Goal: Task Accomplishment & Management: Use online tool/utility

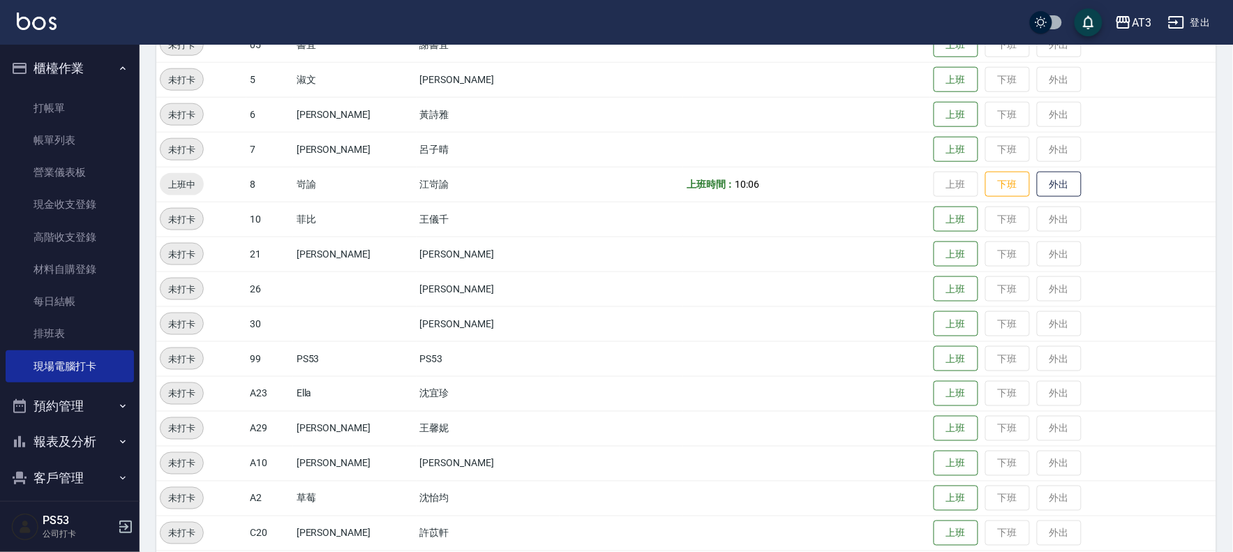
scroll to position [380, 0]
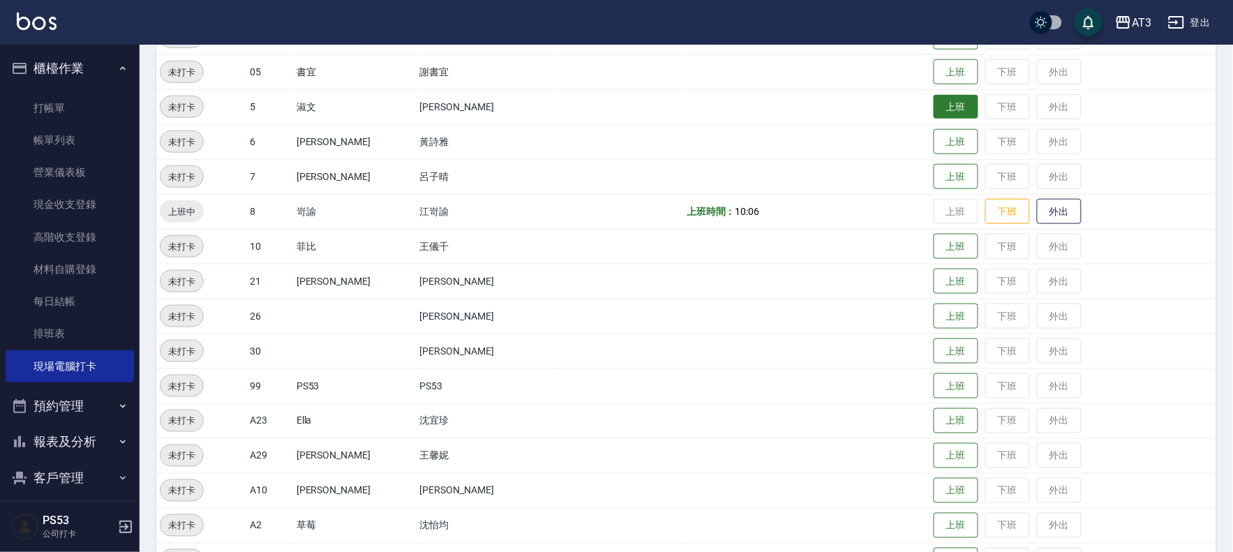
click at [933, 114] on button "上班" at bounding box center [955, 107] width 45 height 24
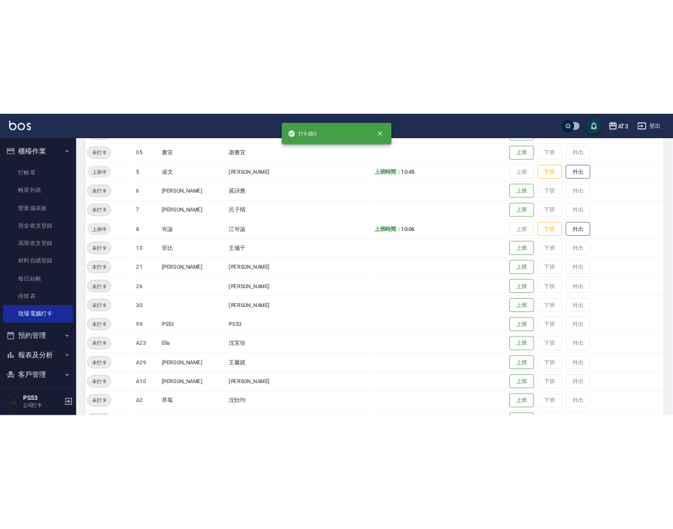
scroll to position [380, 0]
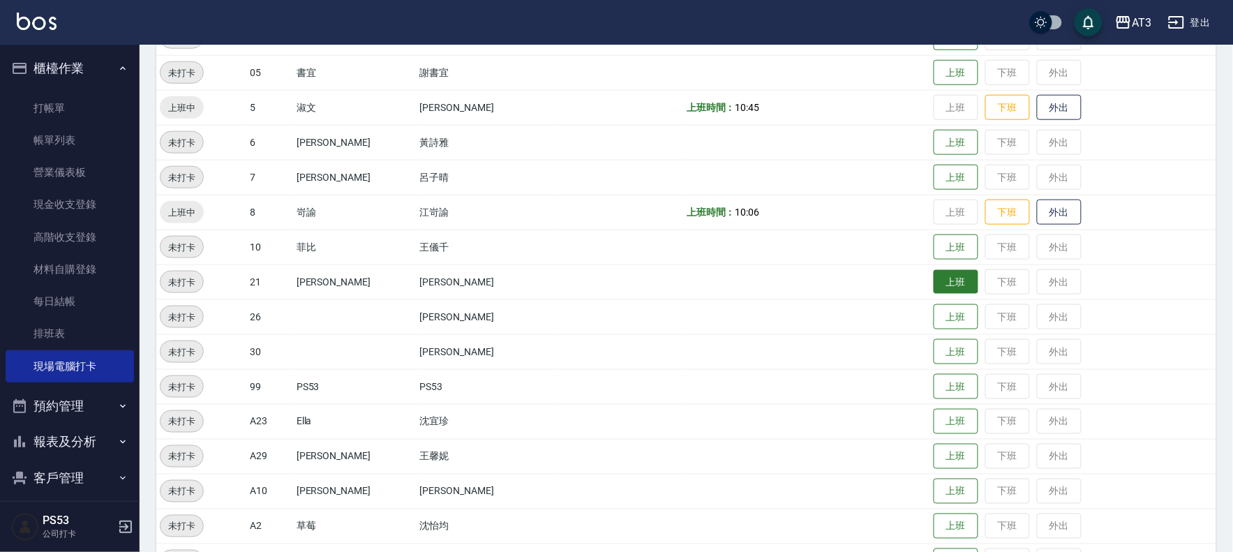
click at [933, 279] on button "上班" at bounding box center [955, 282] width 45 height 24
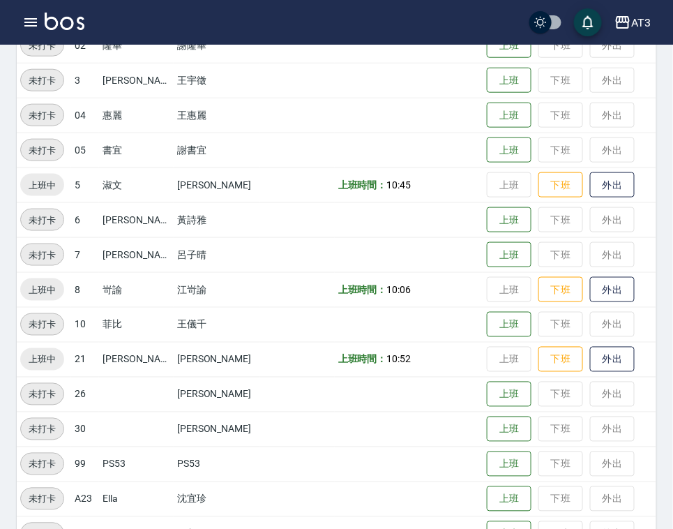
drag, startPoint x: 643, startPoint y: 173, endPoint x: 569, endPoint y: 202, distance: 79.5
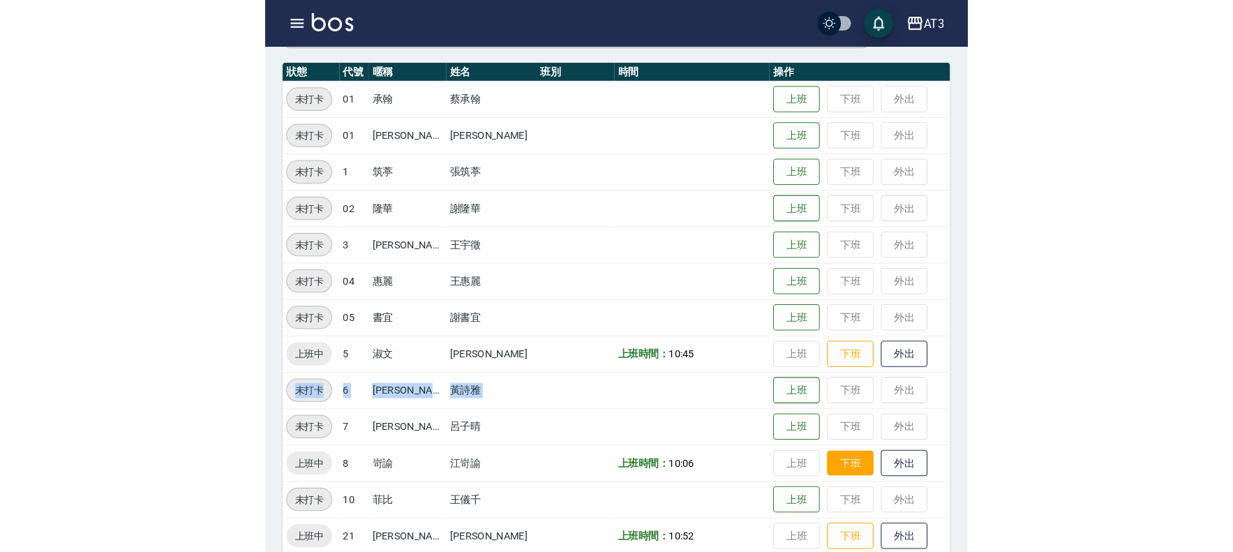
scroll to position [147, 0]
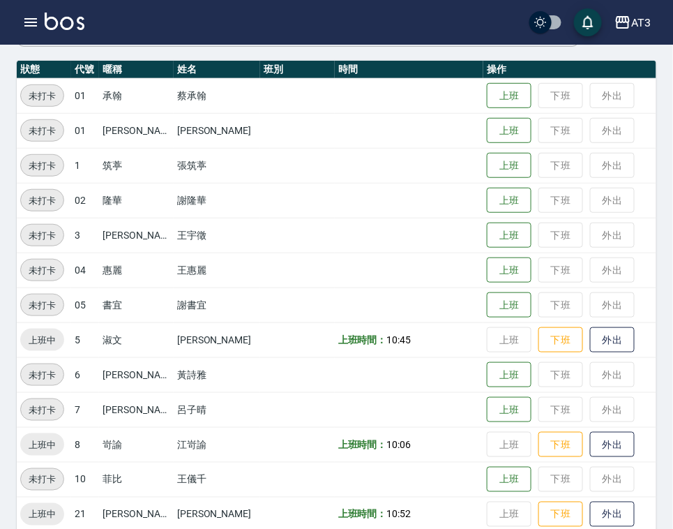
drag, startPoint x: 540, startPoint y: 240, endPoint x: 437, endPoint y: 188, distance: 114.8
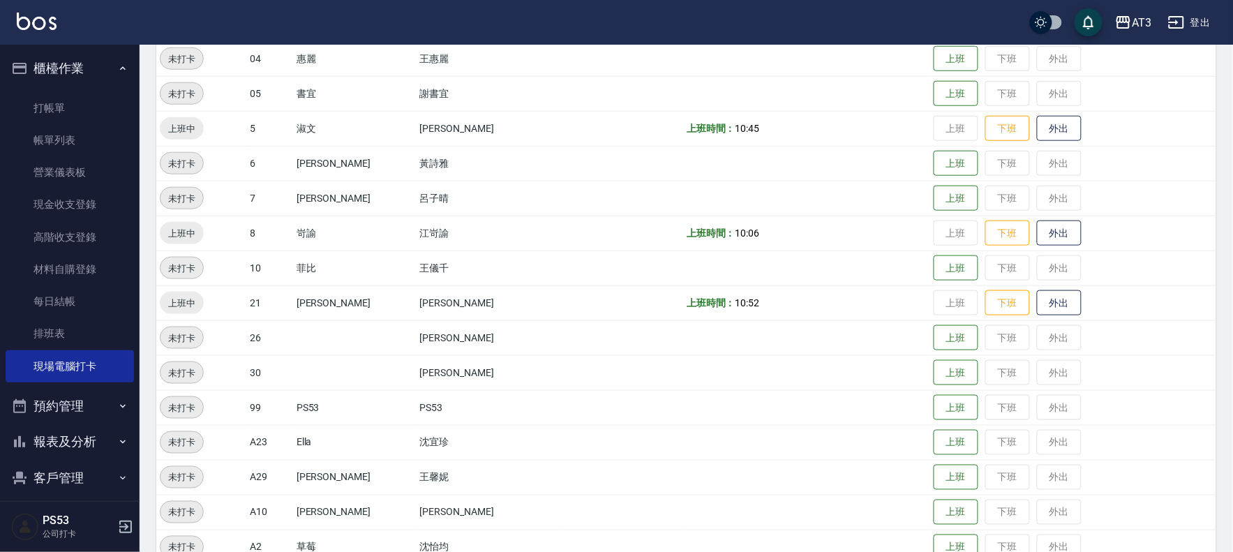
scroll to position [225, 0]
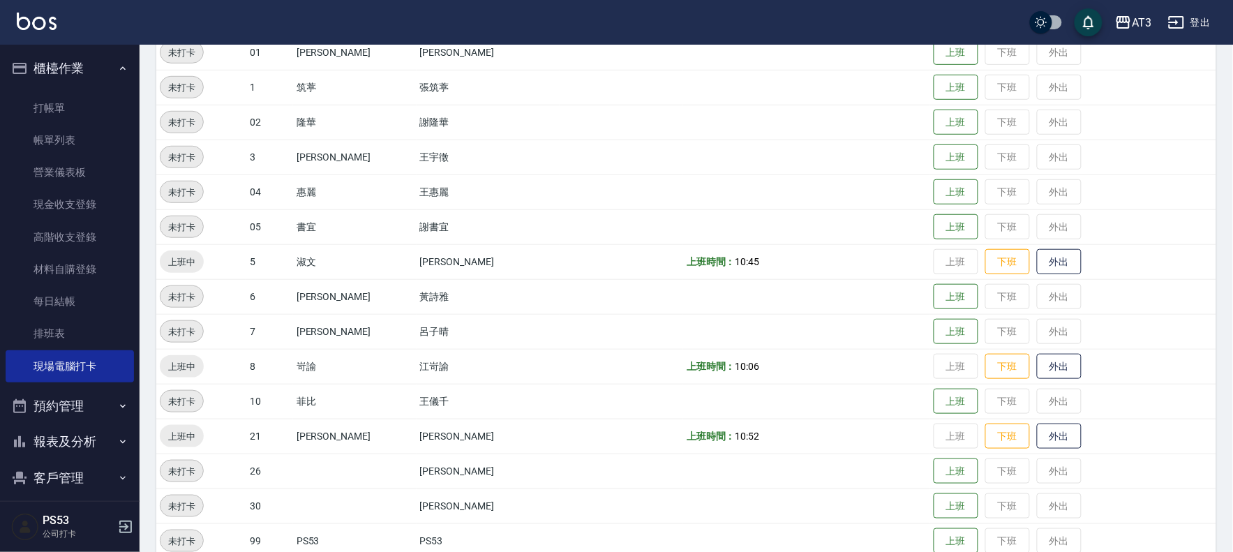
drag, startPoint x: 614, startPoint y: 409, endPoint x: 624, endPoint y: 409, distance: 9.8
drag, startPoint x: 624, startPoint y: 409, endPoint x: 635, endPoint y: 484, distance: 76.2
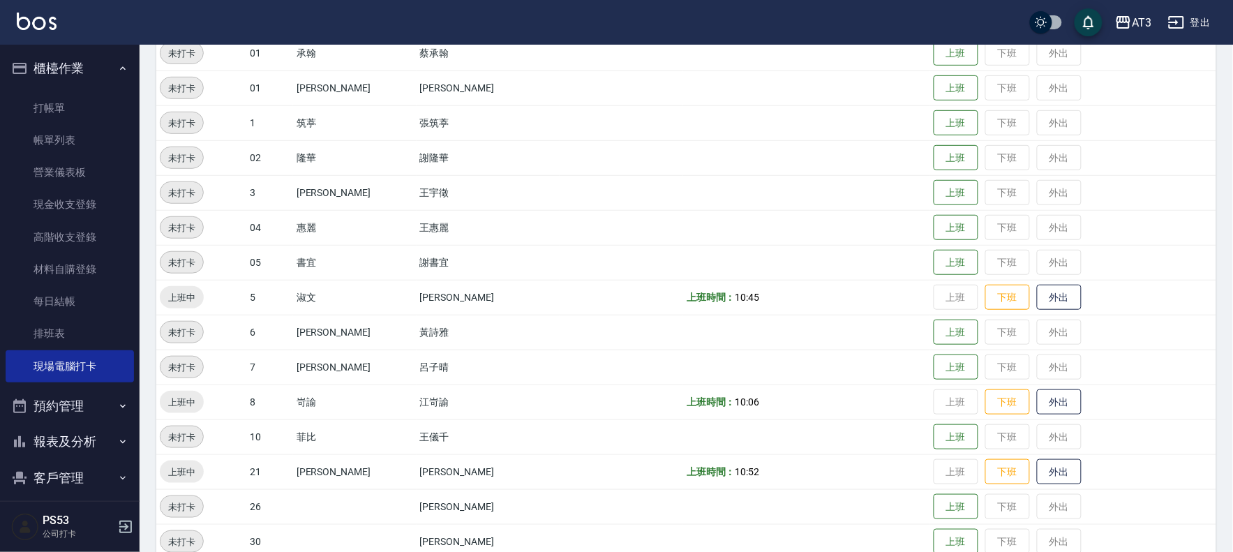
scroll to position [148, 0]
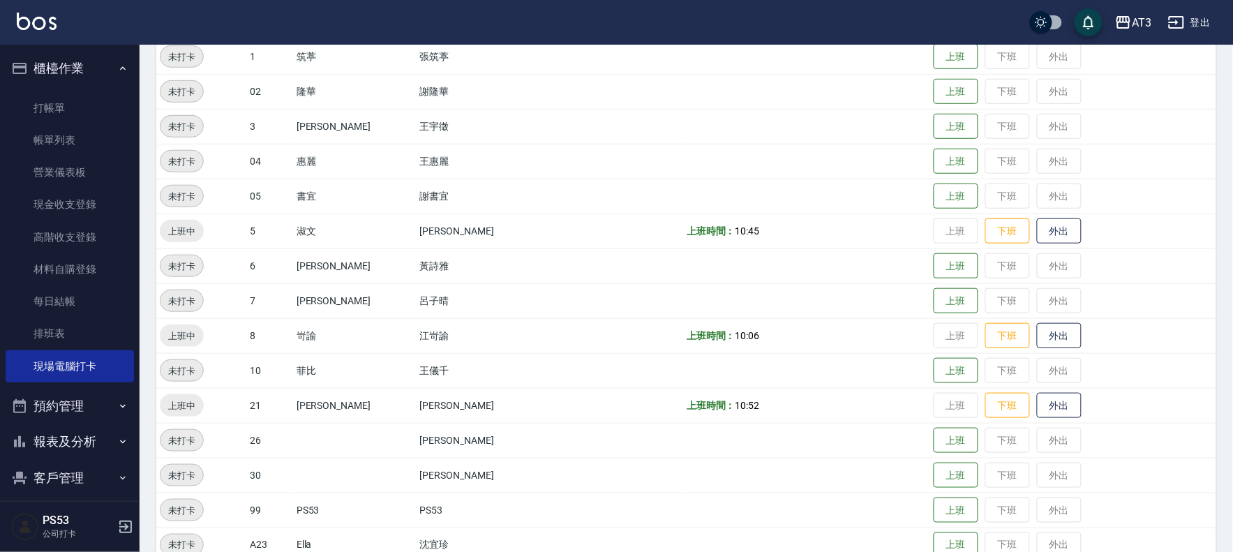
drag, startPoint x: 576, startPoint y: 333, endPoint x: 570, endPoint y: 309, distance: 24.5
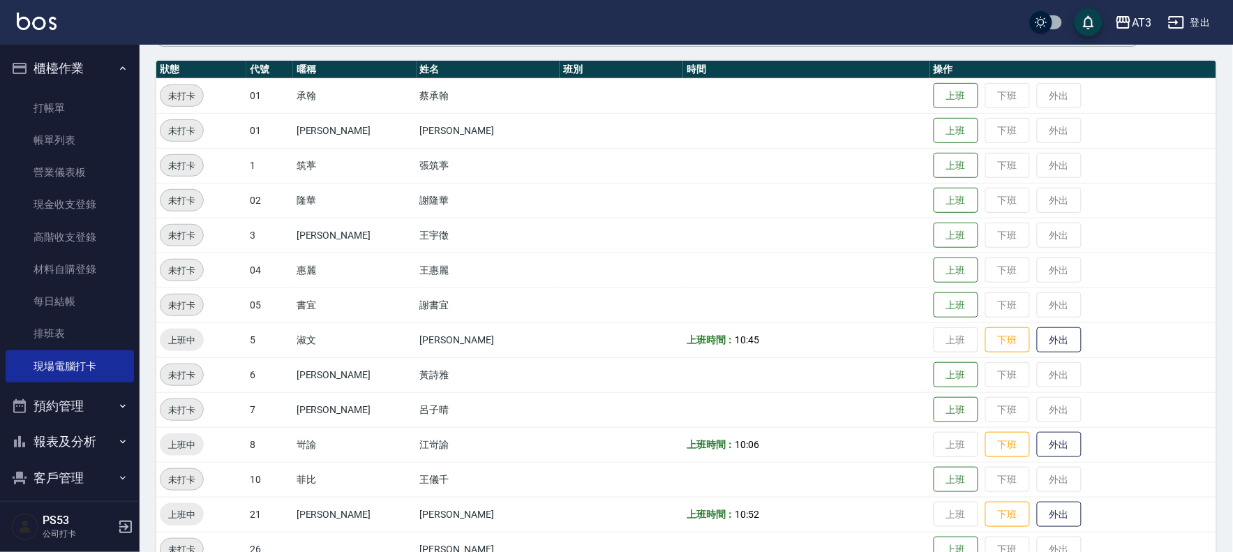
scroll to position [221, 0]
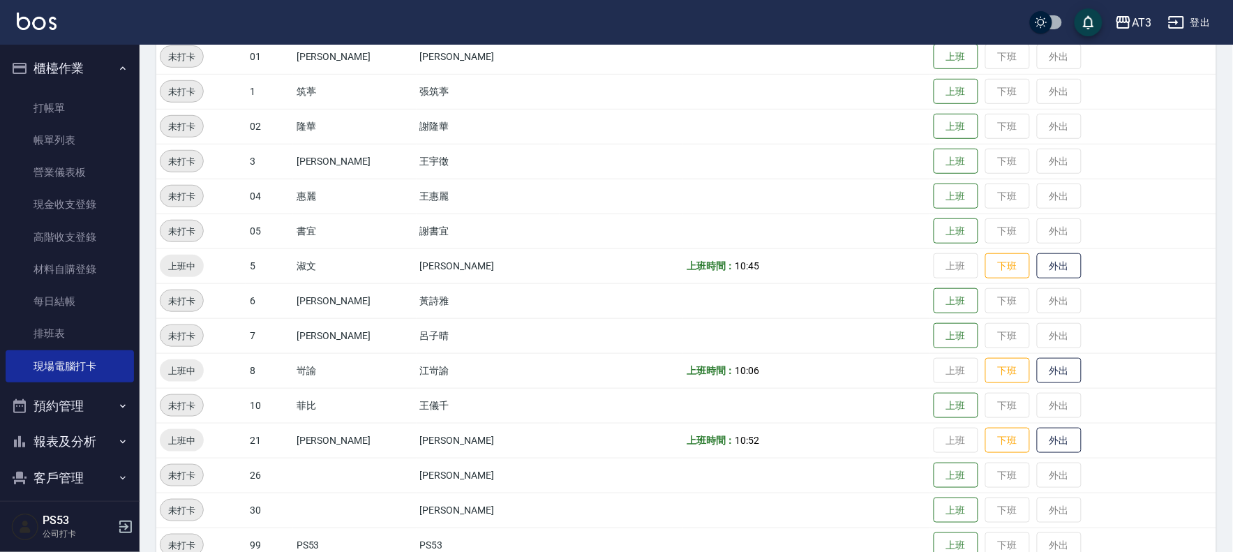
drag, startPoint x: 18, startPoint y: 8, endPoint x: 204, endPoint y: 94, distance: 204.8
drag, startPoint x: 204, startPoint y: 94, endPoint x: 177, endPoint y: 59, distance: 44.4
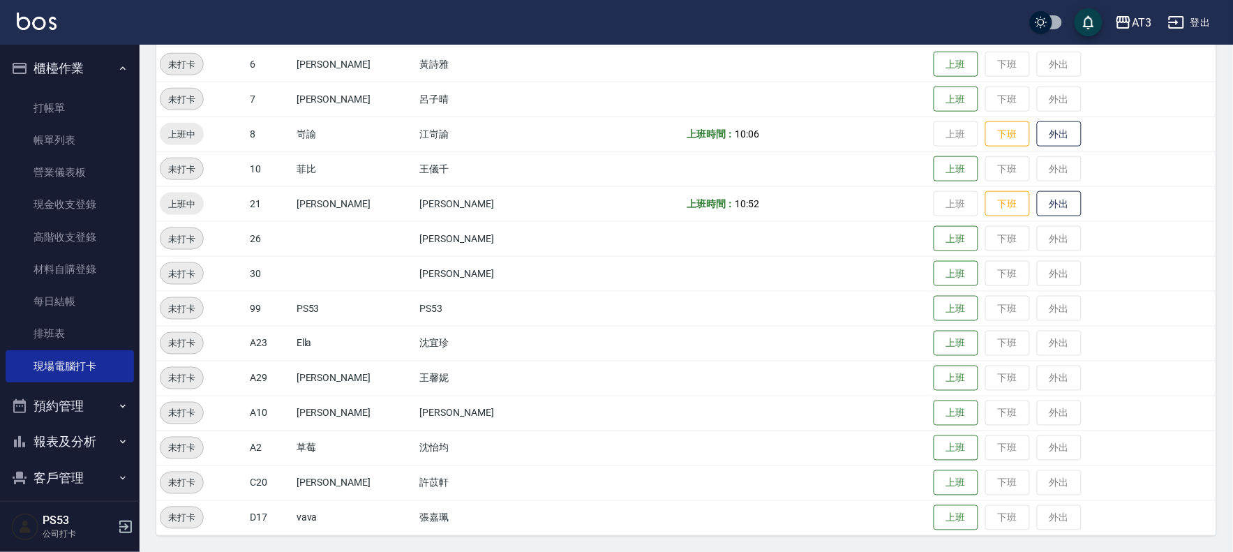
click at [179, 507] on div "未打卡" at bounding box center [182, 518] width 44 height 22
drag, startPoint x: 1037, startPoint y: 405, endPoint x: 1077, endPoint y: 436, distance: 50.7
click at [1077, 436] on tbody "未打卡 01 承[PERSON_NAME] 上班 下班 外出 未打卡 01 [PERSON_NAME] 上班 下班 外出 未打卡 1 筑葶 張筑葶 上班 下班…" at bounding box center [686, 151] width 1060 height 767
drag, startPoint x: 1239, startPoint y: 54, endPoint x: 1134, endPoint y: 301, distance: 268.5
click at [1161, 299] on td "上班 下班 外出" at bounding box center [1073, 308] width 286 height 35
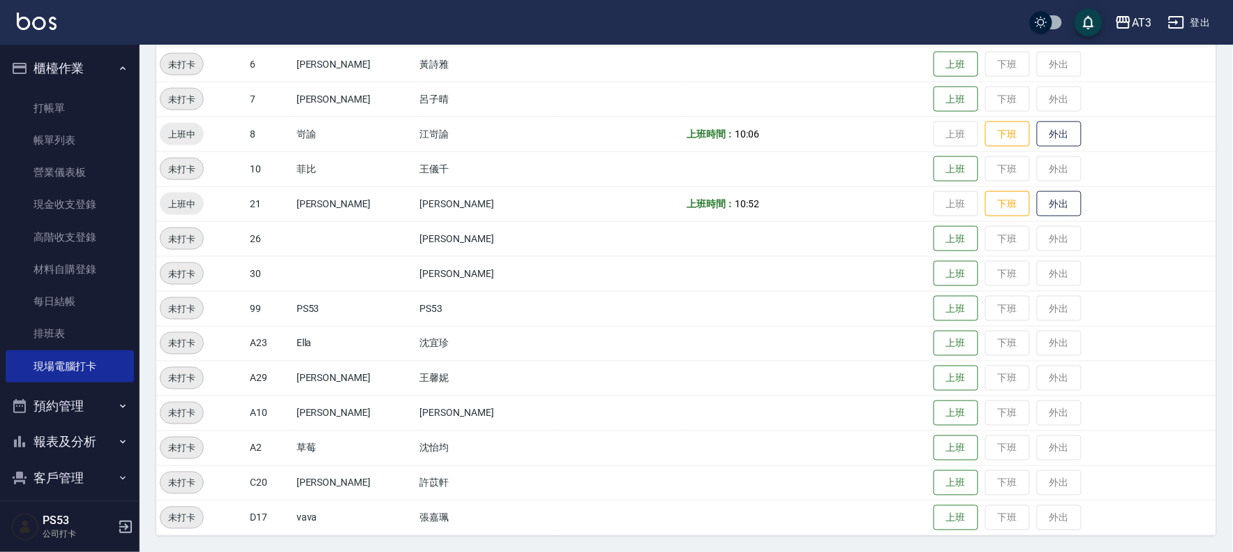
drag, startPoint x: 1134, startPoint y: 301, endPoint x: 1155, endPoint y: 582, distance: 281.9
click at [1155, 551] on html "AT3 登出 櫃檯作業 打帳單 帳單列表 營業儀表板 現金收支登錄 高階收支登錄 材料自購登錄 每日結帳 排班表 現場電腦打卡 預約管理 預約管理 單日預約紀…" at bounding box center [616, 47] width 1233 height 1010
click at [347, 485] on td "[PERSON_NAME]" at bounding box center [354, 482] width 123 height 35
click at [933, 102] on button "上班" at bounding box center [955, 99] width 45 height 24
click at [942, 170] on button "上班" at bounding box center [955, 169] width 45 height 24
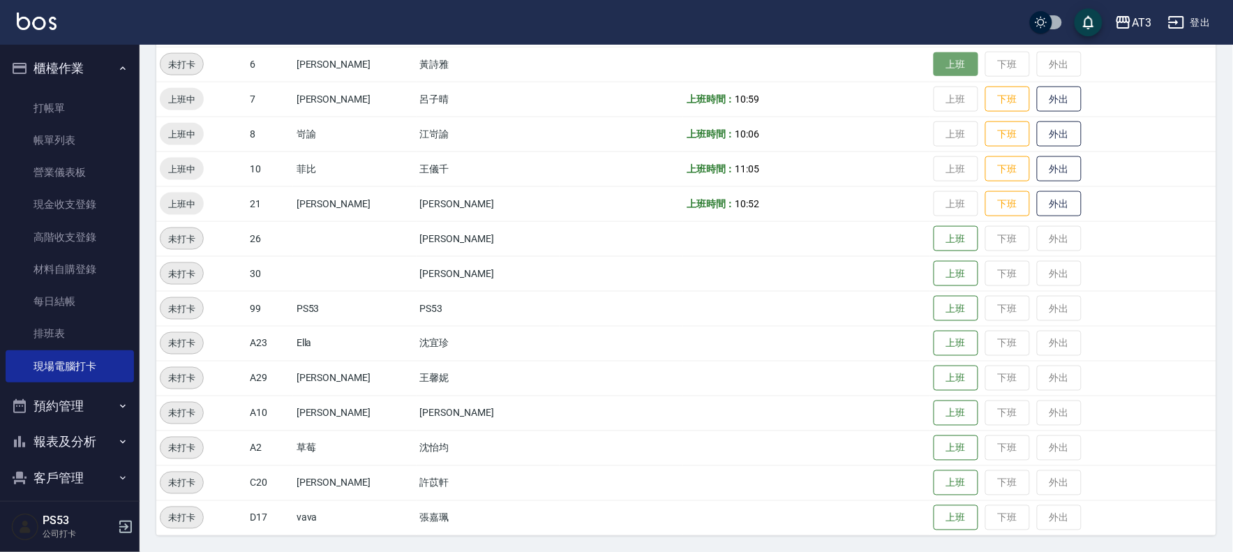
click at [933, 61] on button "上班" at bounding box center [955, 64] width 45 height 24
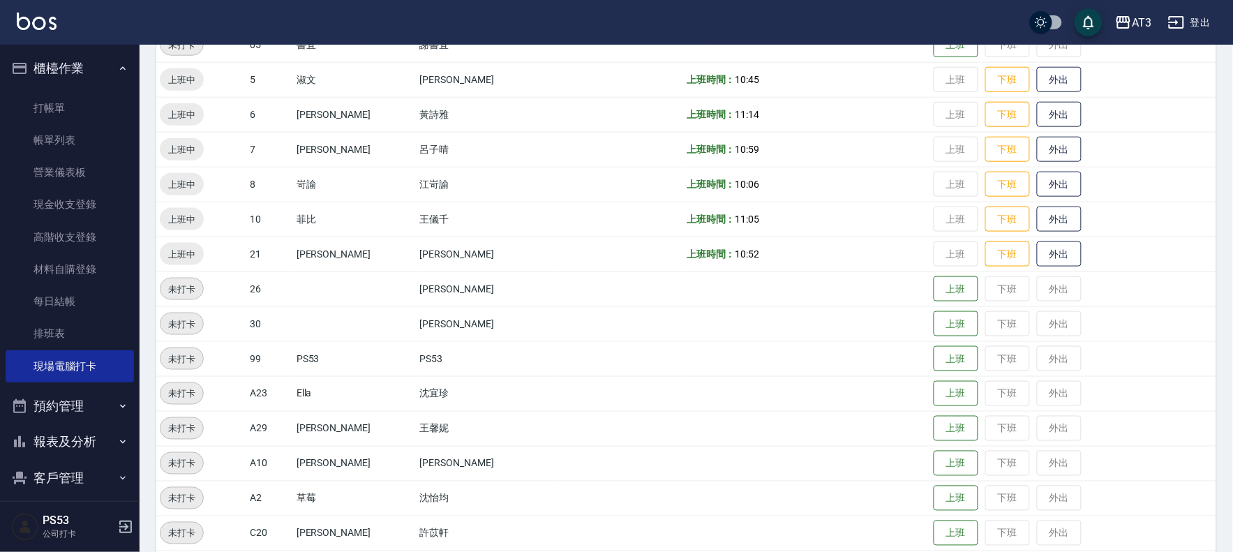
scroll to position [380, 0]
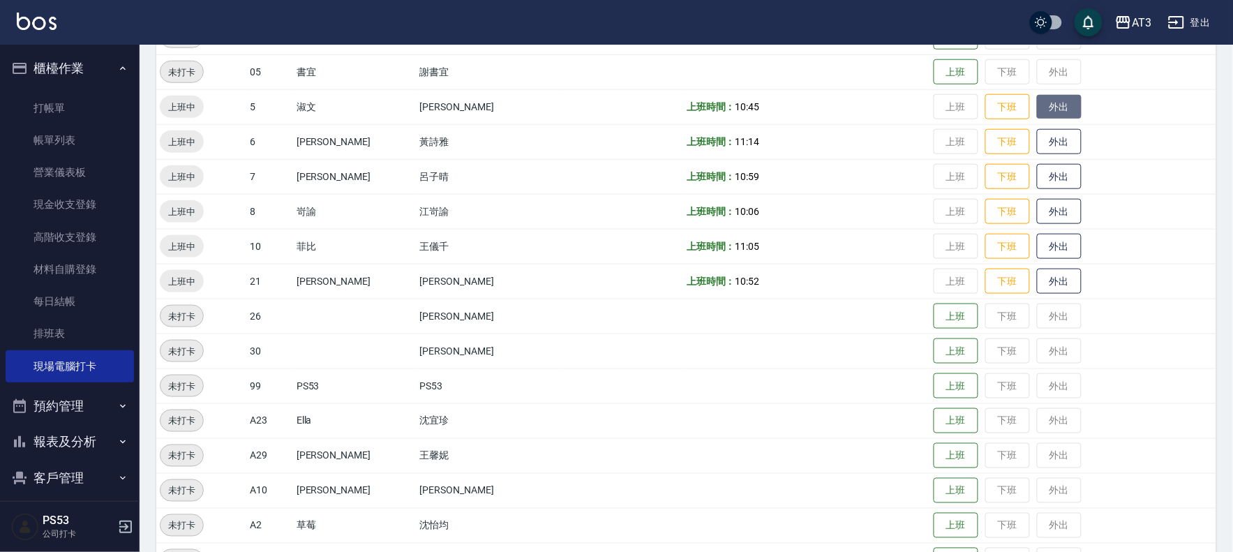
click at [1037, 100] on button "外出" at bounding box center [1059, 107] width 45 height 24
click at [1037, 241] on button "外出" at bounding box center [1059, 246] width 45 height 24
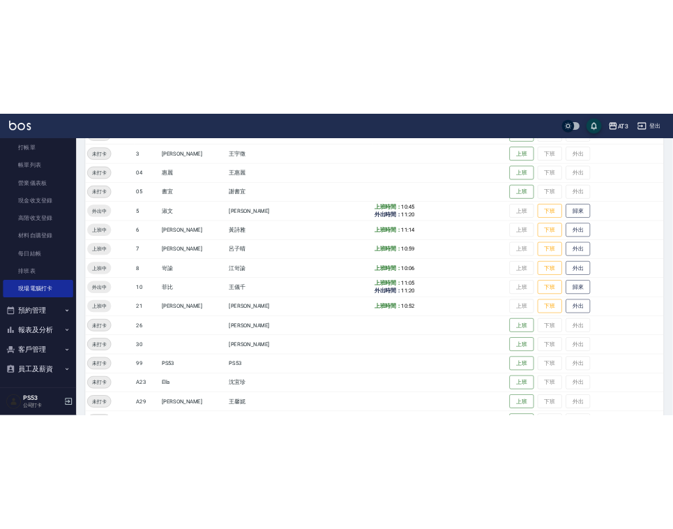
scroll to position [303, 0]
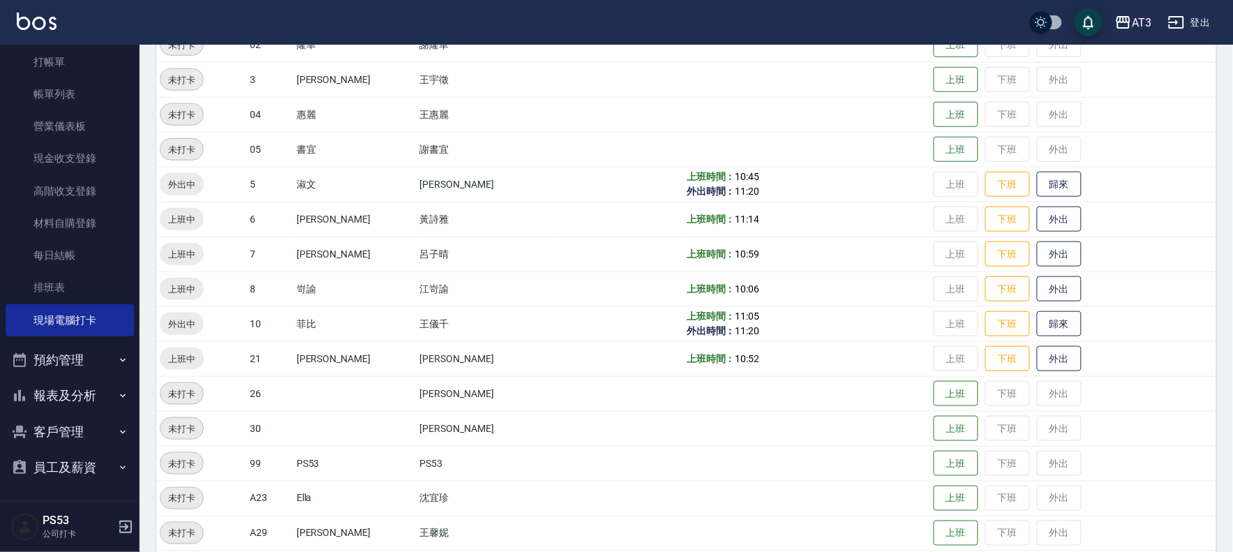
drag, startPoint x: 332, startPoint y: 52, endPoint x: 797, endPoint y: 262, distance: 510.5
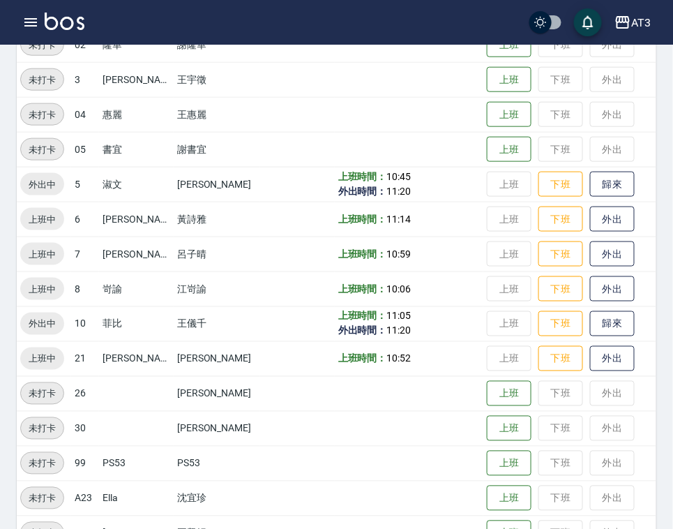
drag, startPoint x: 345, startPoint y: 195, endPoint x: 652, endPoint y: 331, distance: 334.9
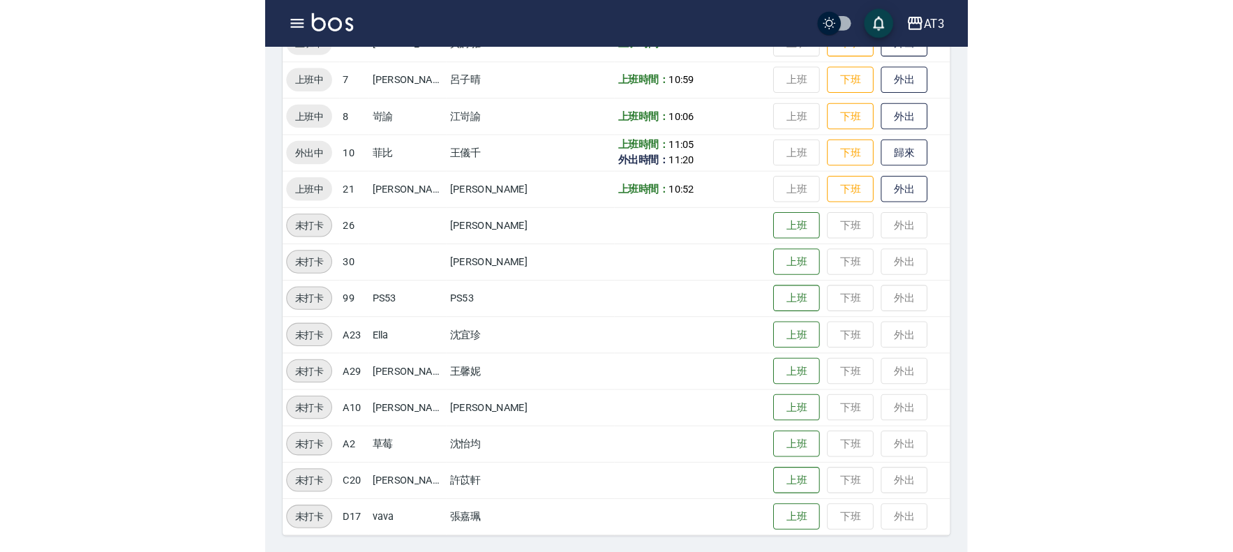
scroll to position [458, 0]
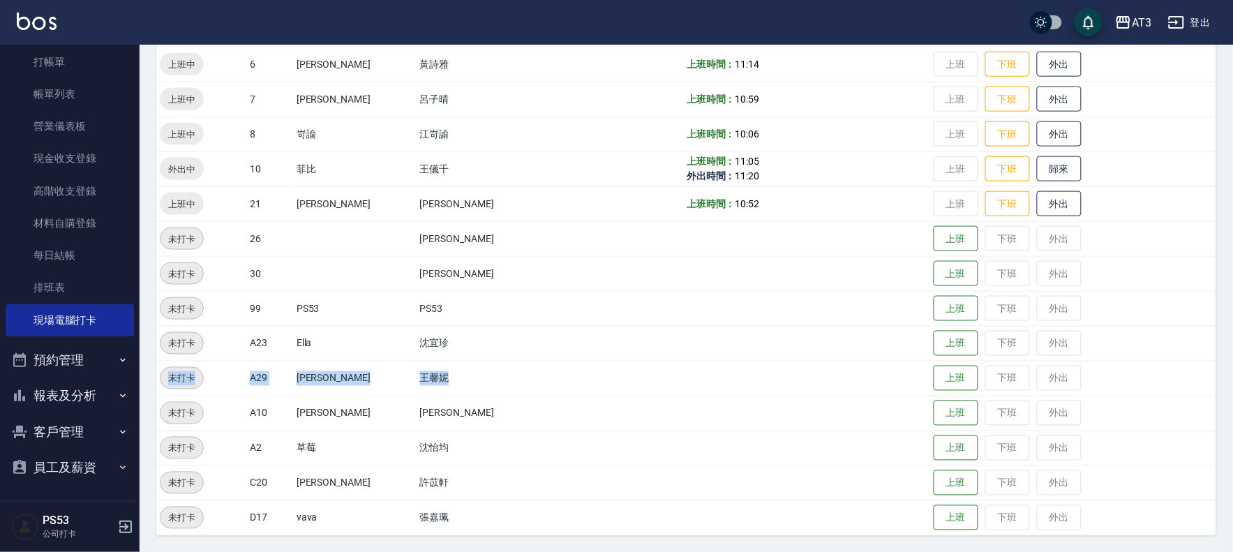
click at [687, 551] on html "AT3 登出 櫃檯作業 打帳單 帳單列表 營業儀表板 現金收支登錄 高階收支登錄 材料自購登錄 每日結帳 排班表 現場電腦打卡 預約管理 預約管理 單日預約紀…" at bounding box center [616, 47] width 1233 height 1010
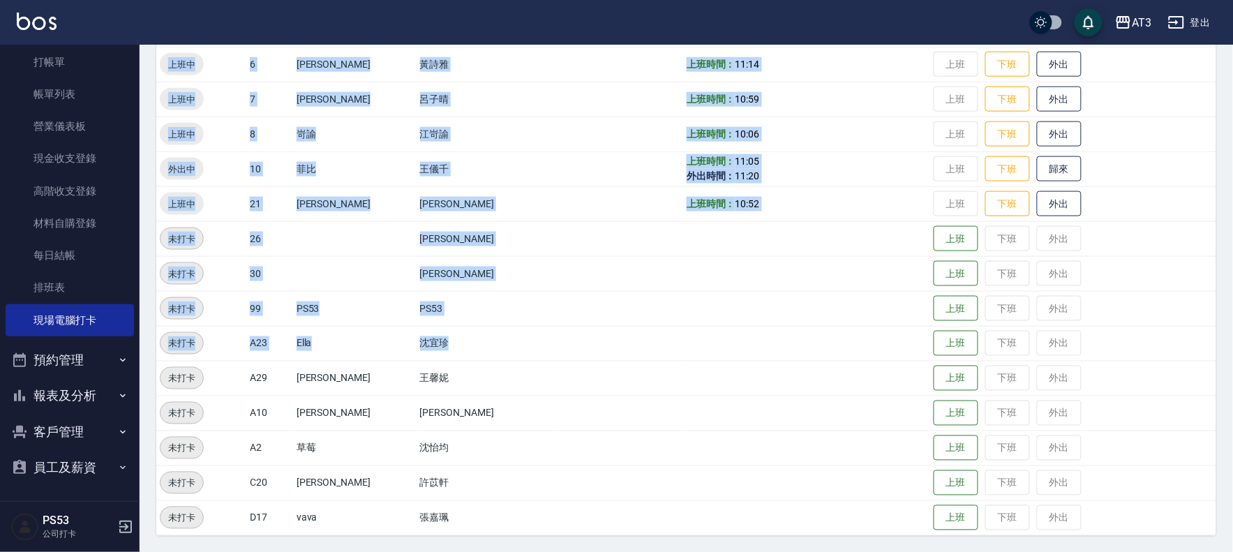
scroll to position [380, 0]
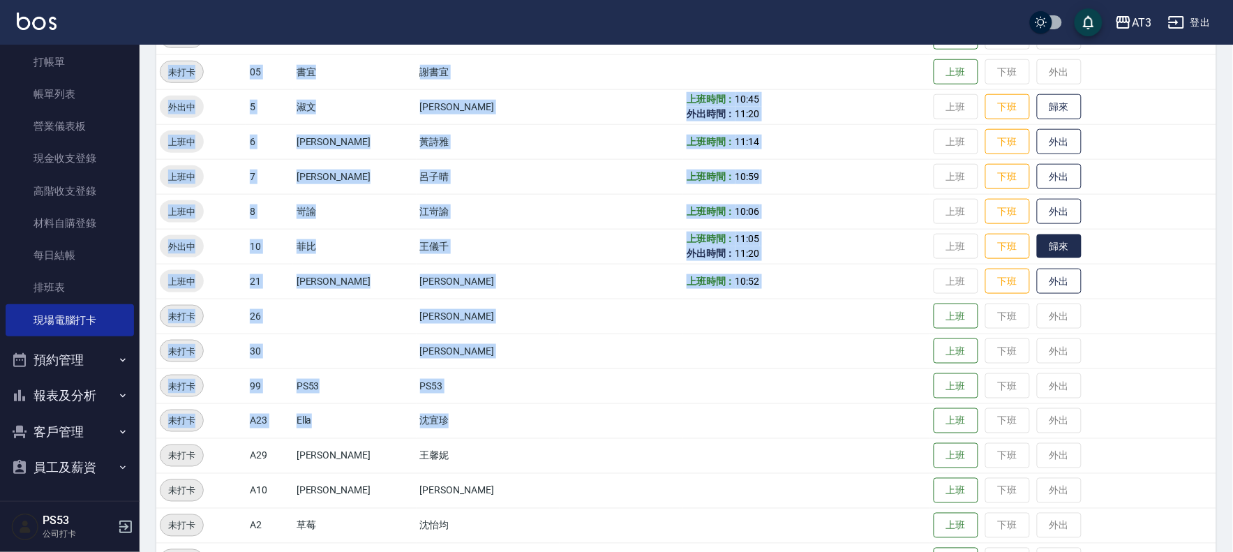
click at [1037, 237] on button "歸來" at bounding box center [1059, 246] width 45 height 24
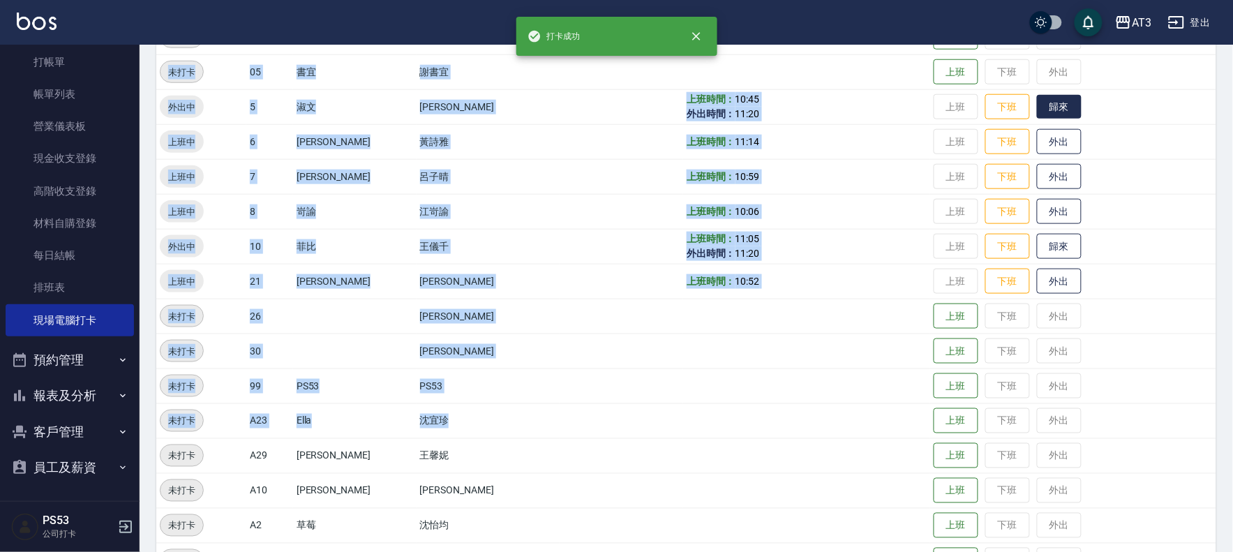
click at [1037, 95] on button "歸來" at bounding box center [1059, 107] width 45 height 24
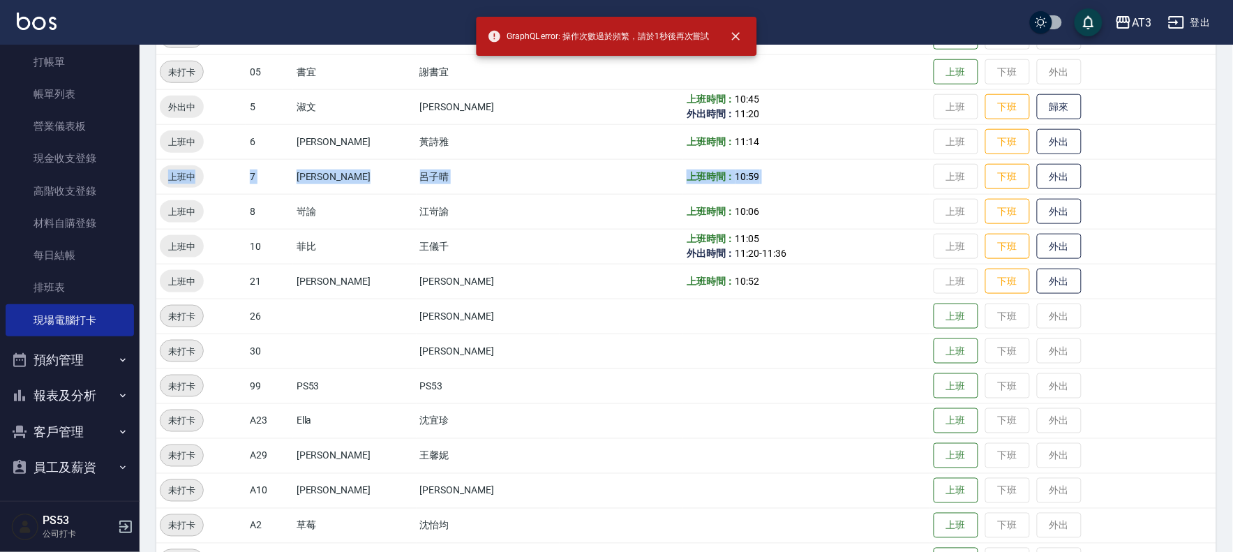
click at [1189, 232] on tbody "未打卡 01 承翰 [PERSON_NAME] 上班 下班 外出 未打卡 01 [PERSON_NAME] [PERSON_NAME] 上班 下班 外出 未打…" at bounding box center [686, 228] width 1060 height 767
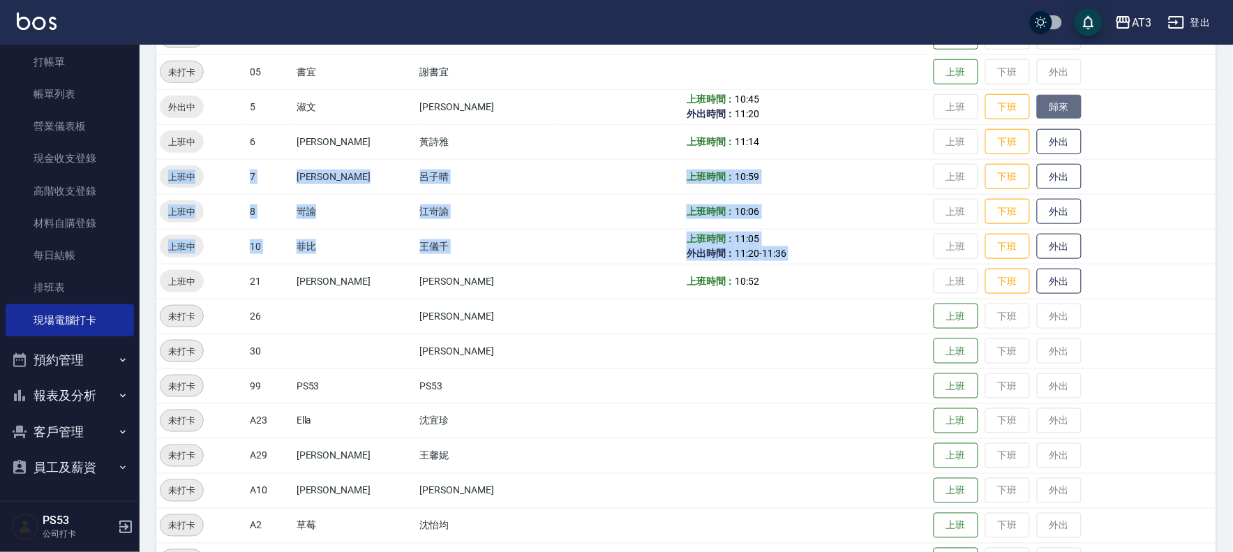
click at [1054, 96] on button "歸來" at bounding box center [1059, 107] width 45 height 24
click at [1037, 94] on button "外出" at bounding box center [1059, 107] width 45 height 26
drag, startPoint x: 0, startPoint y: 560, endPoint x: 0, endPoint y: 582, distance: 21.6
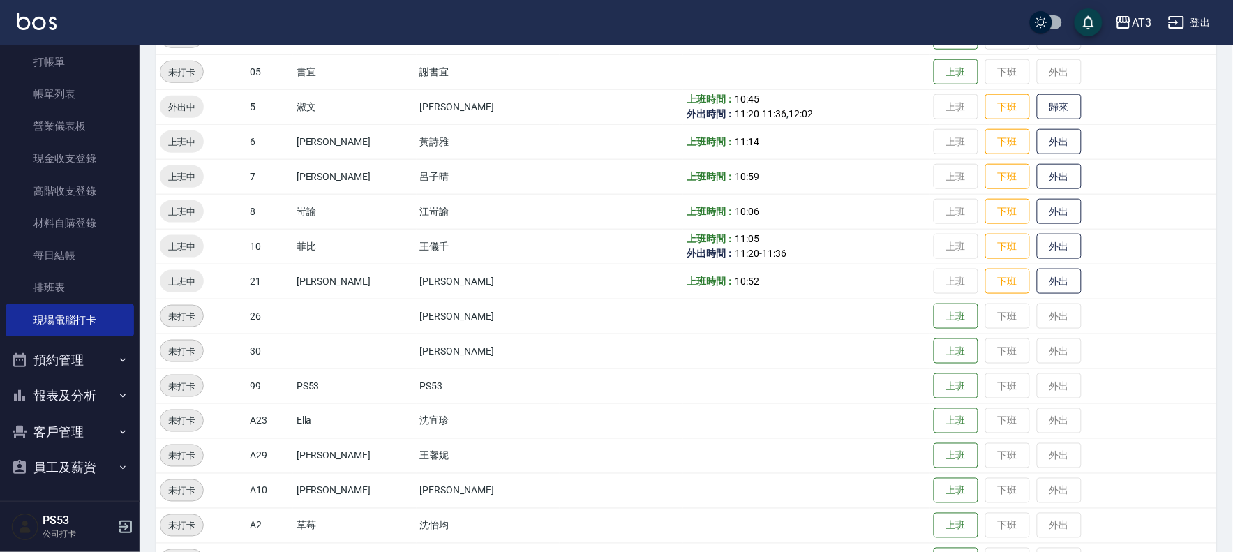
drag, startPoint x: 0, startPoint y: 582, endPoint x: 640, endPoint y: 375, distance: 672.9
click at [683, 375] on td at bounding box center [806, 385] width 247 height 35
